Goal: Task Accomplishment & Management: Manage account settings

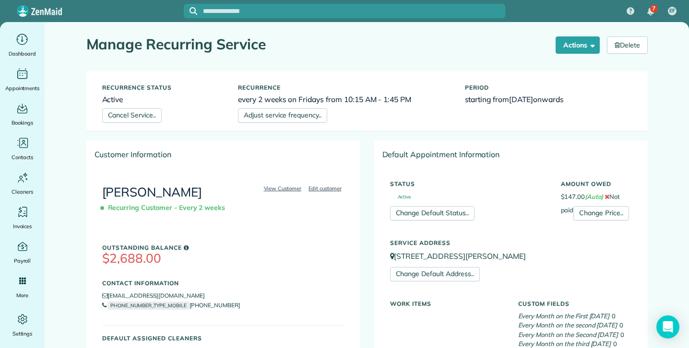
scroll to position [351, 0]
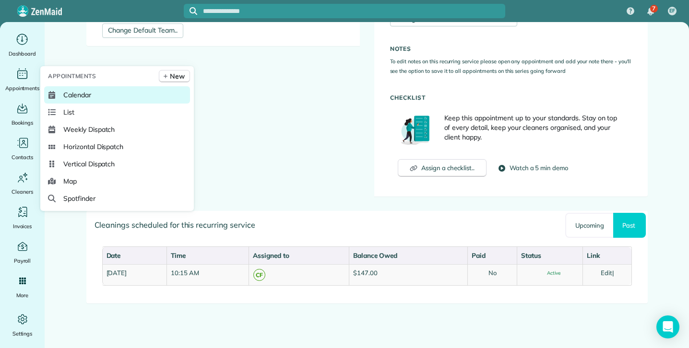
click at [80, 94] on span "Calendar" at bounding box center [77, 95] width 28 height 10
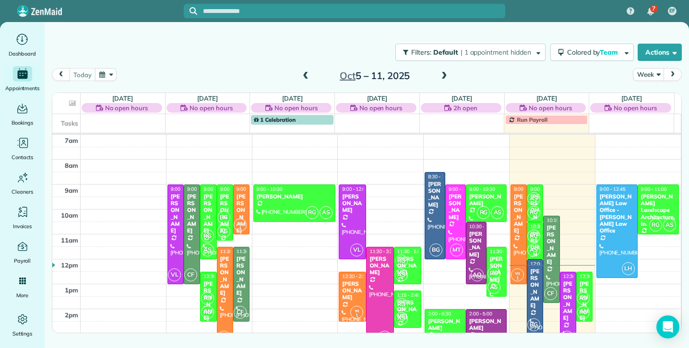
click at [448, 75] on span at bounding box center [444, 76] width 11 height 9
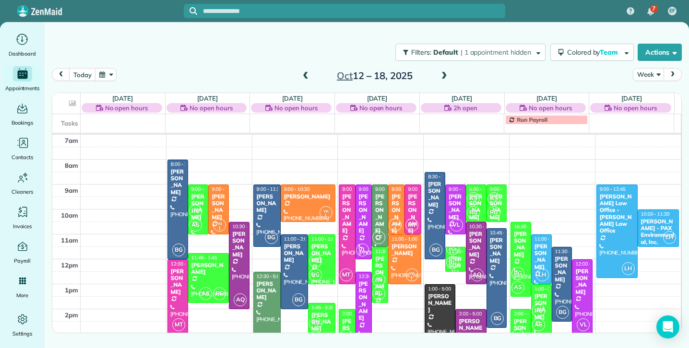
click at [448, 75] on span at bounding box center [444, 76] width 11 height 9
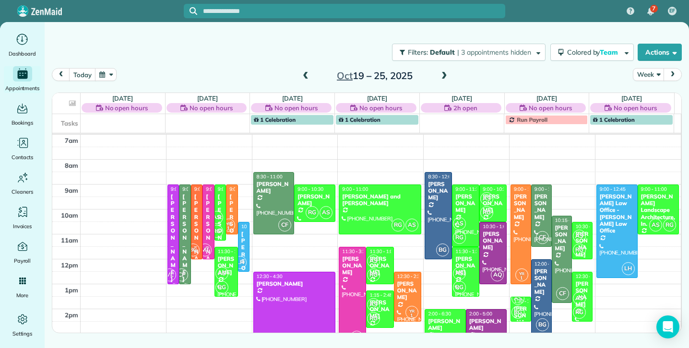
click at [448, 75] on span at bounding box center [444, 76] width 11 height 9
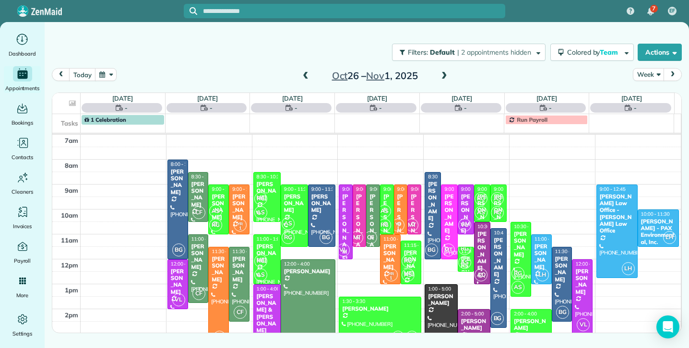
click at [385, 206] on span "AS" at bounding box center [384, 211] width 13 height 13
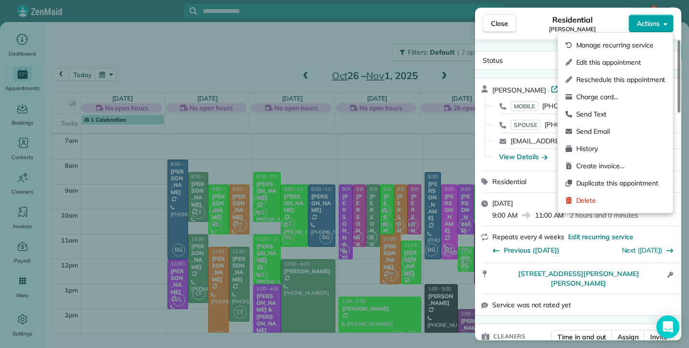
click at [659, 21] on button "Actions" at bounding box center [650, 23] width 45 height 18
click at [627, 60] on span "Edit this appointment" at bounding box center [620, 63] width 89 height 10
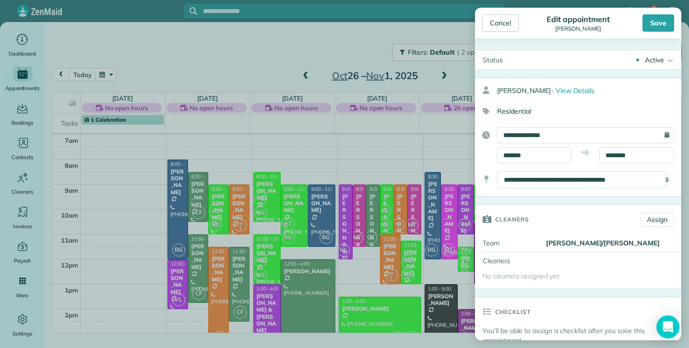
type input "******"
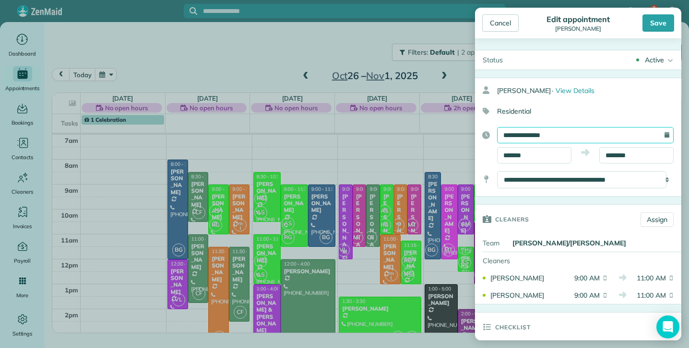
click at [567, 134] on input "**********" at bounding box center [585, 135] width 176 height 16
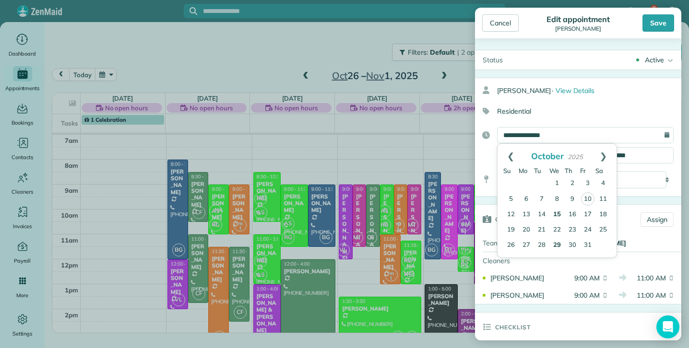
click at [559, 211] on link "15" at bounding box center [556, 214] width 15 height 15
type input "**********"
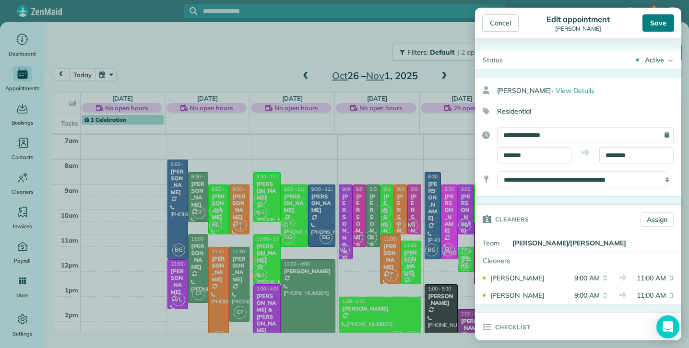
click at [655, 29] on div "Save" at bounding box center [658, 22] width 32 height 17
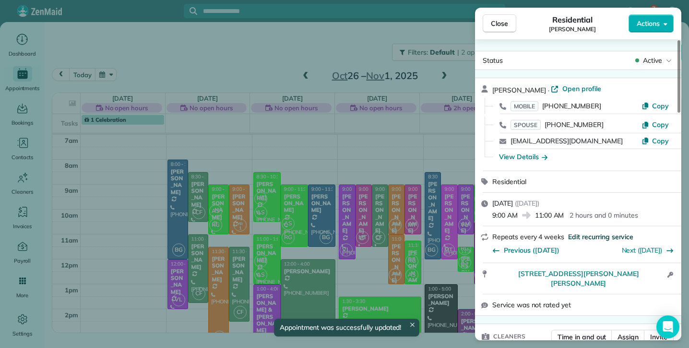
click at [586, 236] on span "Edit recurring service" at bounding box center [600, 237] width 65 height 10
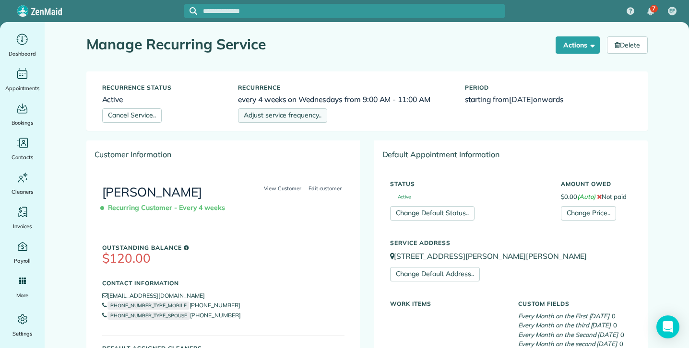
click at [302, 115] on link "Adjust service frequency.." at bounding box center [282, 115] width 89 height 14
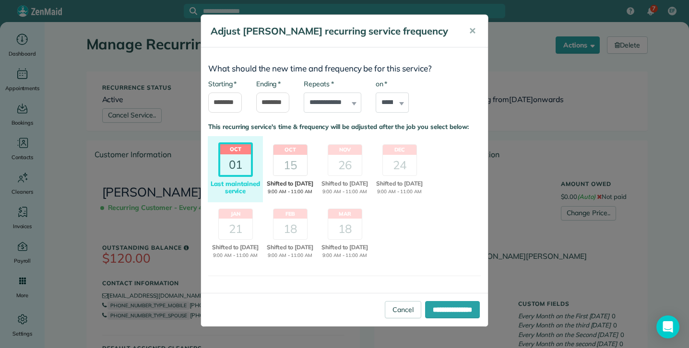
click at [290, 162] on div "15" at bounding box center [290, 165] width 34 height 21
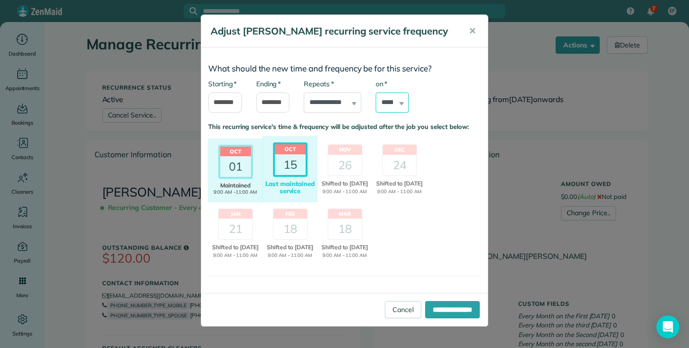
click at [387, 107] on select "****** ****** ******* ********* ******** ****** ********" at bounding box center [392, 103] width 34 height 20
select select "*"
click at [375, 93] on select "****** ****** ******* ********* ******** ****** ********" at bounding box center [392, 103] width 34 height 20
click at [426, 217] on div "Oct 01 Shifted Maintained 9:00 AM -11:00 AM Last maintained service Oct 15 Shif…" at bounding box center [344, 201] width 287 height 130
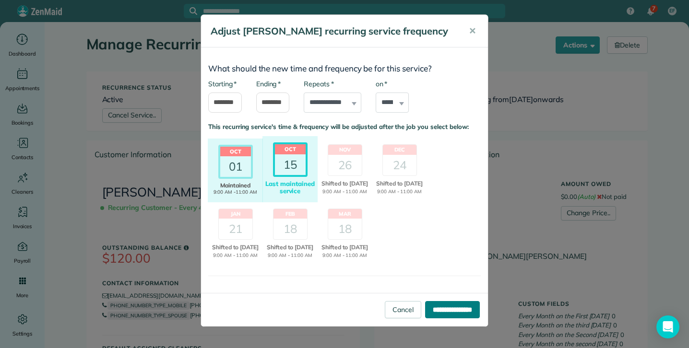
click at [434, 309] on input "**********" at bounding box center [452, 309] width 55 height 17
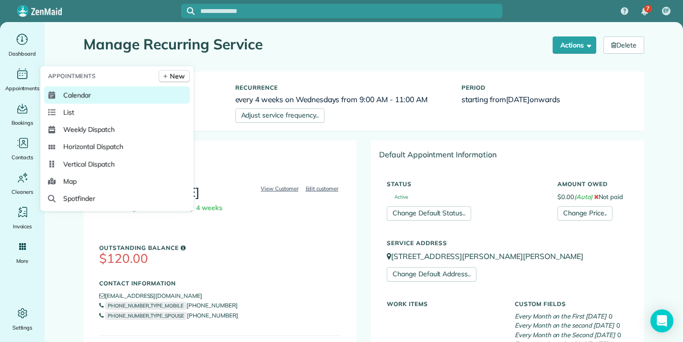
click at [77, 97] on span "Calendar" at bounding box center [77, 95] width 28 height 10
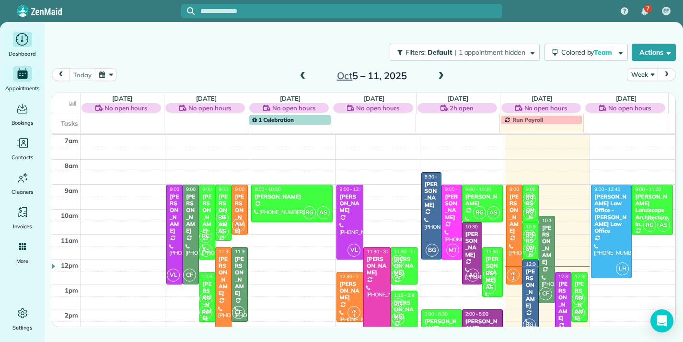
click at [25, 53] on span "Dashboard" at bounding box center [22, 54] width 27 height 10
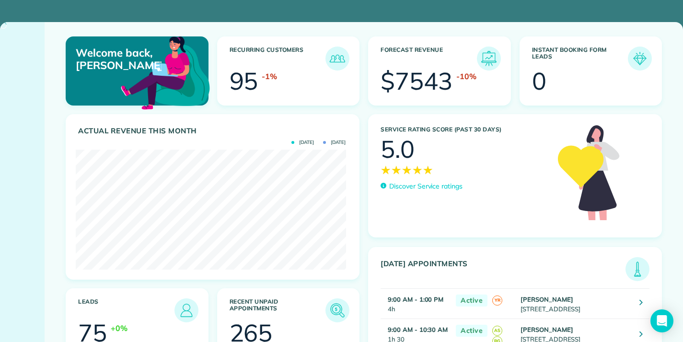
scroll to position [120, 270]
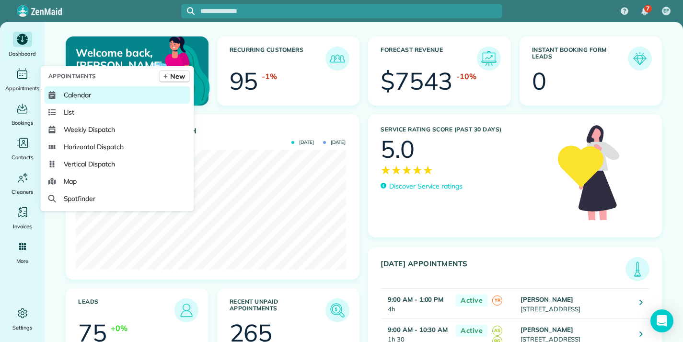
click at [86, 94] on span "Calendar" at bounding box center [78, 95] width 28 height 10
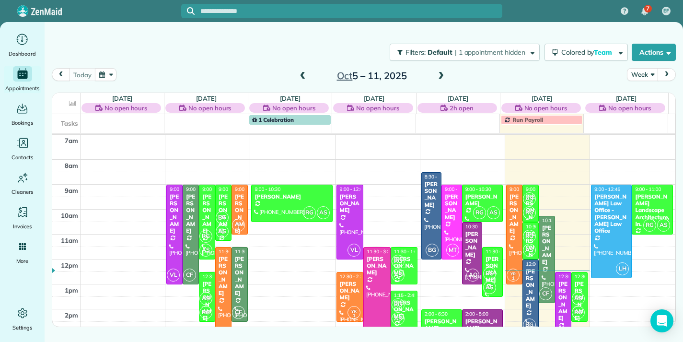
click at [444, 77] on span at bounding box center [441, 76] width 11 height 9
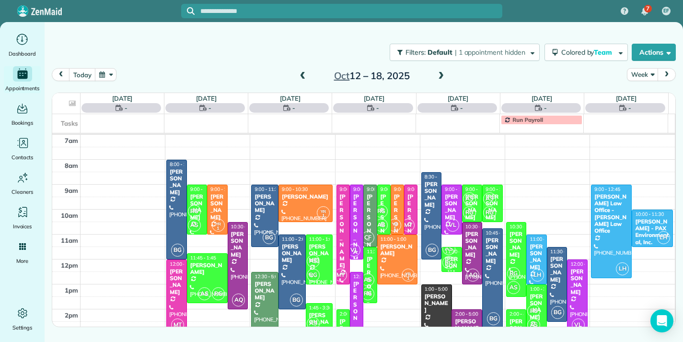
click at [444, 77] on span at bounding box center [441, 76] width 11 height 9
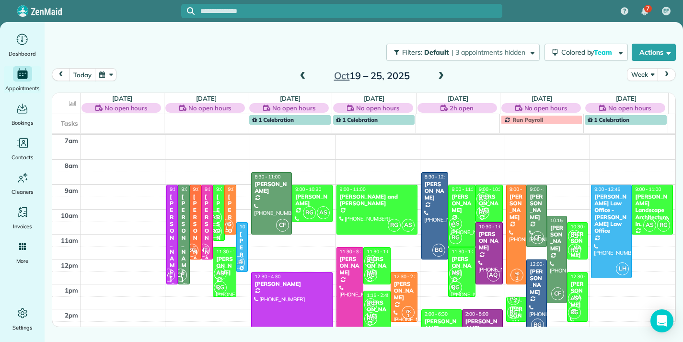
click at [301, 80] on span at bounding box center [303, 76] width 11 height 9
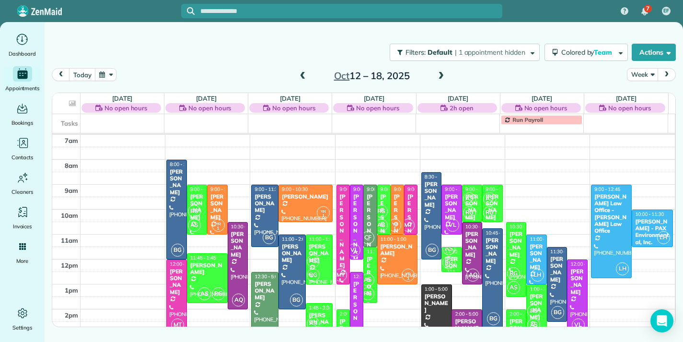
click at [382, 202] on div "[PERSON_NAME]" at bounding box center [384, 231] width 8 height 76
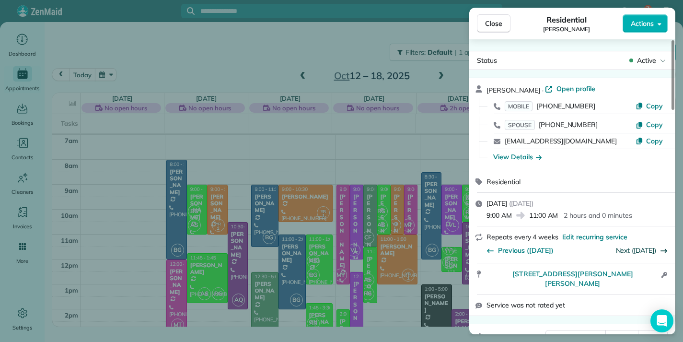
click at [638, 248] on link "Next (Nov 12)" at bounding box center [636, 250] width 41 height 9
click at [557, 89] on span "Open profile" at bounding box center [576, 89] width 39 height 10
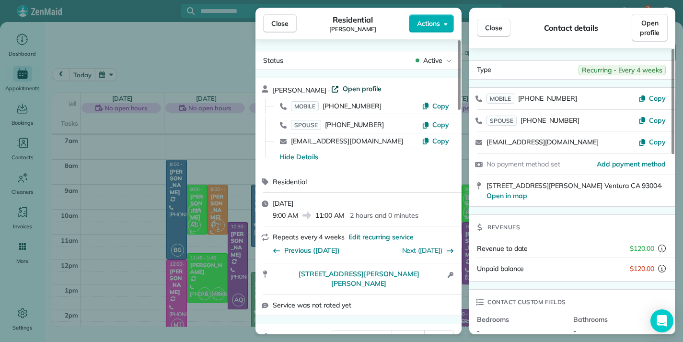
click at [353, 89] on span "Open profile" at bounding box center [362, 89] width 39 height 10
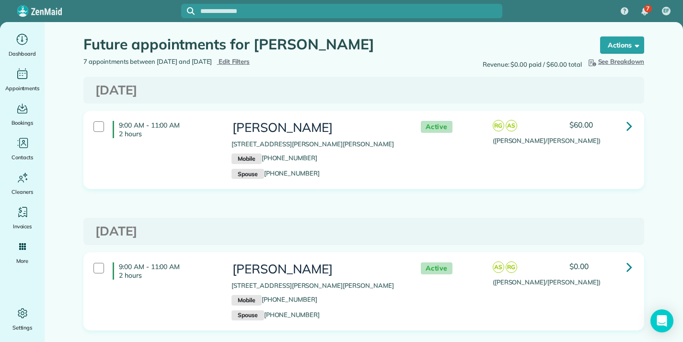
click at [250, 62] on span "Edit Filters" at bounding box center [234, 62] width 31 height 8
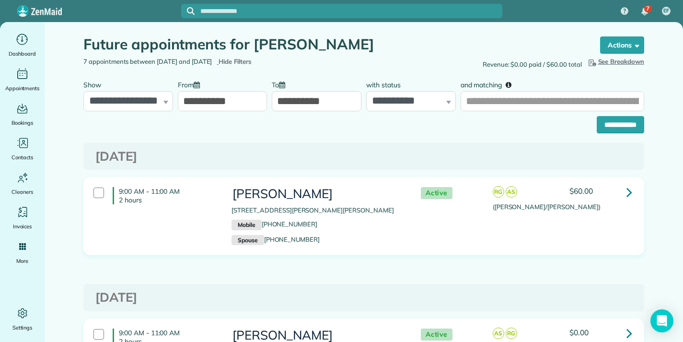
click at [252, 60] on span "Hide Filters" at bounding box center [235, 62] width 33 height 10
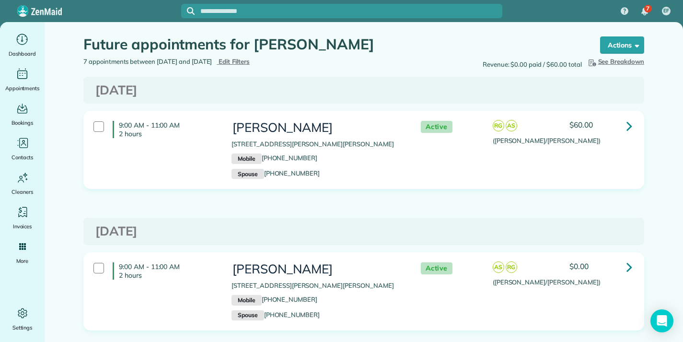
click at [84, 79] on div "Wednesday Oct 15, 2025" at bounding box center [363, 90] width 561 height 27
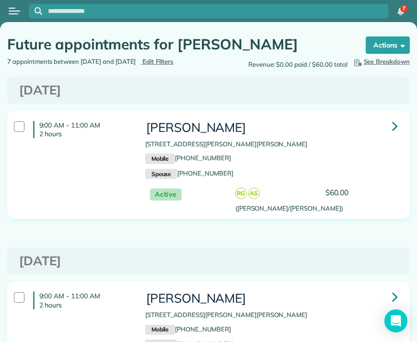
click at [16, 95] on div "Wednesday Oct 15, 2025" at bounding box center [208, 90] width 393 height 14
click at [221, 68] on div "Revenue: $0.00 paid / $60.00 total Hide Breakdown See Breakdown Total Revenue $…" at bounding box center [313, 63] width 209 height 12
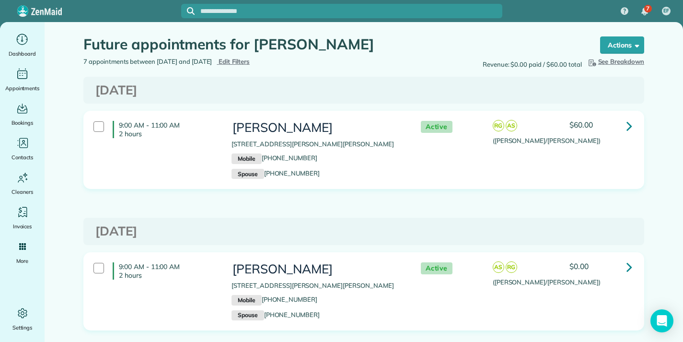
drag, startPoint x: 79, startPoint y: 61, endPoint x: 236, endPoint y: 64, distance: 157.3
click at [236, 64] on div "7 appointments between [DATE] and [DATE] Hide Filters Edit Filters" at bounding box center [220, 62] width 288 height 10
copy div "7 appointments between [DATE] and [DATE]"
click at [88, 225] on div "Wednesday Nov 12, 2025" at bounding box center [363, 231] width 551 height 14
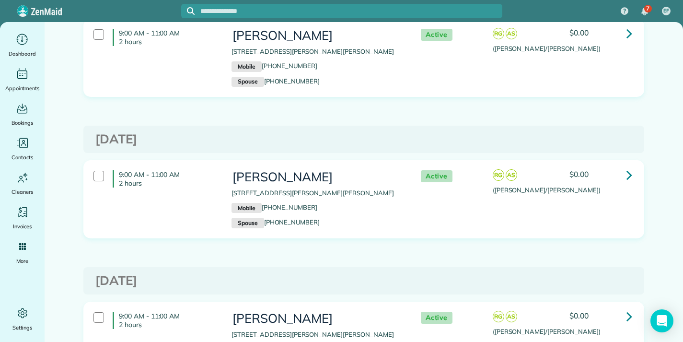
scroll to position [380, 0]
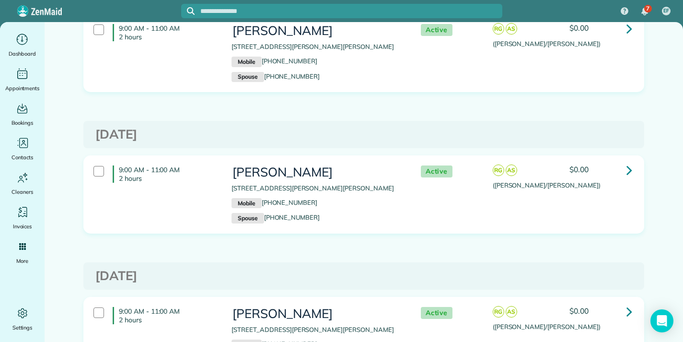
click at [94, 266] on div "Wednesday Feb 04, 2026" at bounding box center [363, 275] width 561 height 27
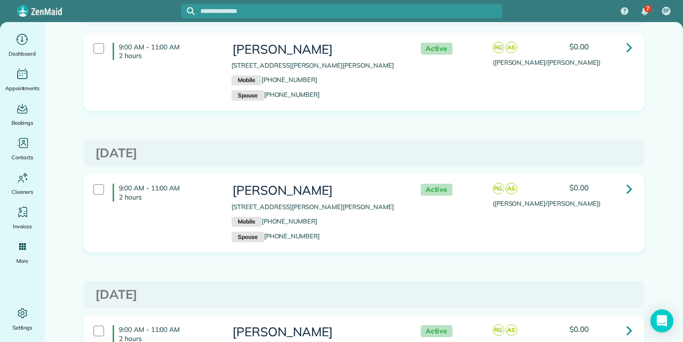
scroll to position [649, 0]
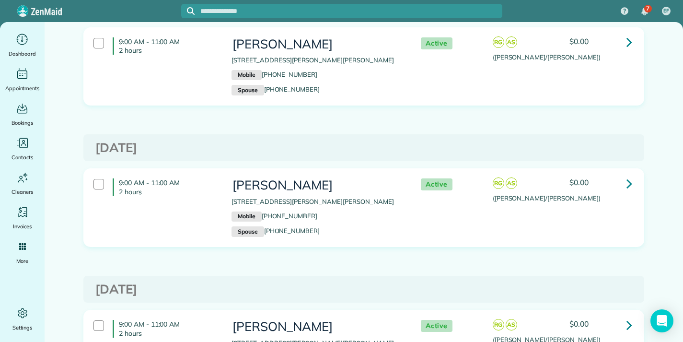
click at [91, 279] on div "Wednesday Apr 01, 2026" at bounding box center [363, 289] width 561 height 27
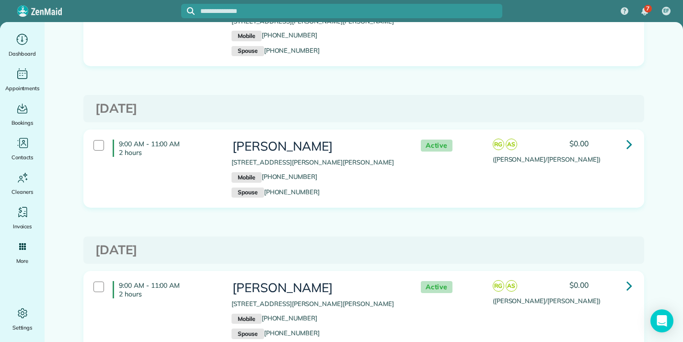
scroll to position [247, 0]
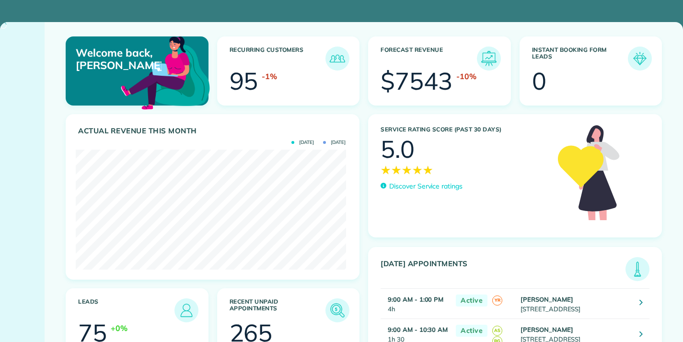
scroll to position [120, 270]
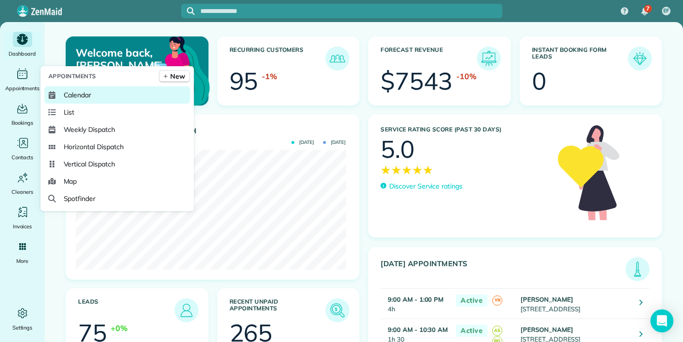
click at [75, 93] on span "Calendar" at bounding box center [78, 95] width 28 height 10
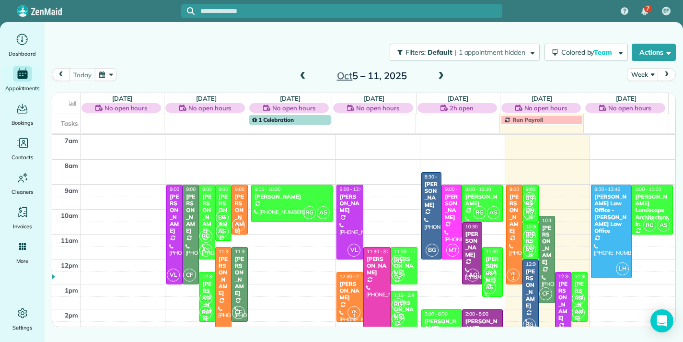
click at [560, 282] on div "[PERSON_NAME]" at bounding box center [563, 301] width 11 height 41
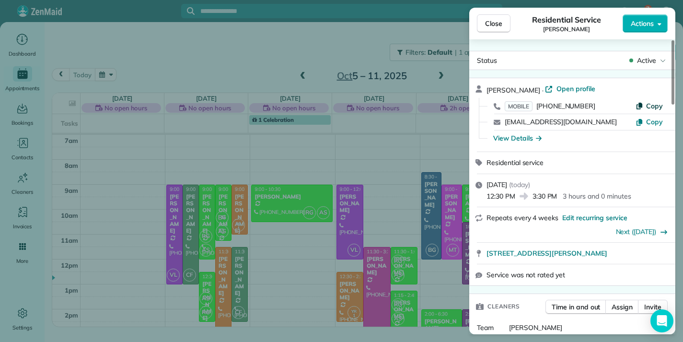
click at [658, 106] on span "Copy" at bounding box center [654, 106] width 17 height 9
click at [495, 22] on span "Close" at bounding box center [493, 24] width 17 height 10
